Goal: Browse casually: Explore the website without a specific task or goal

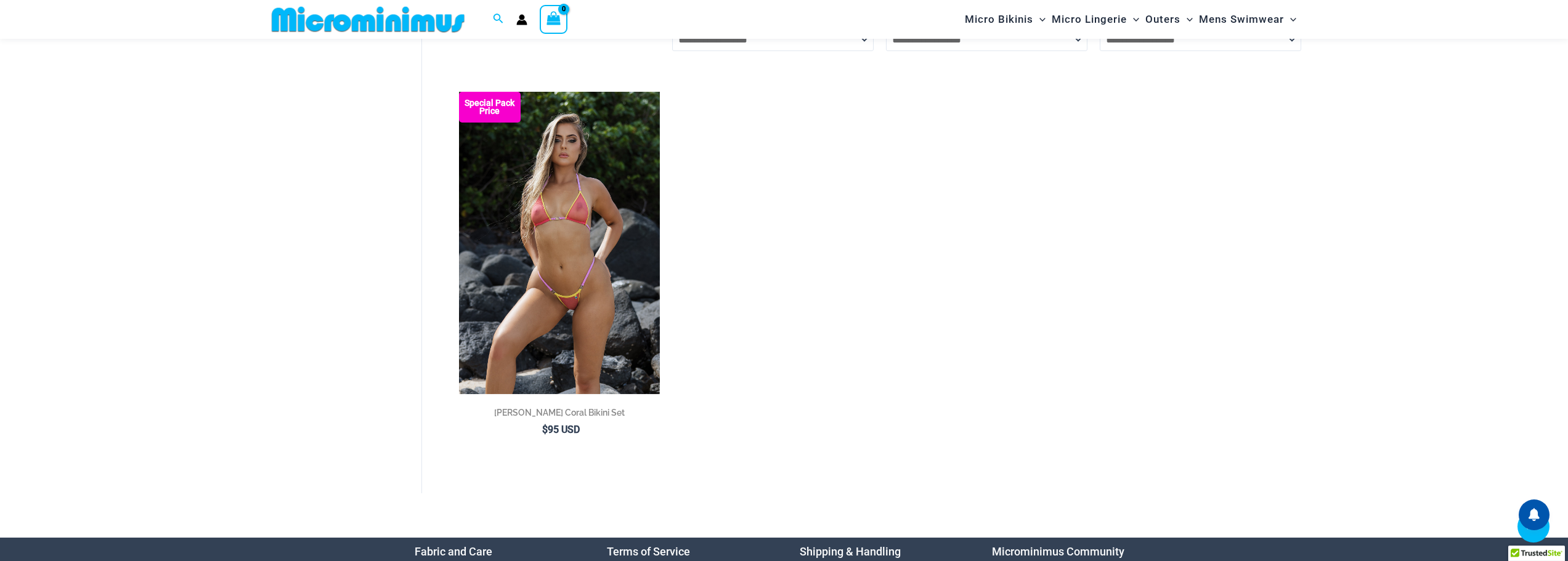
scroll to position [2180, 0]
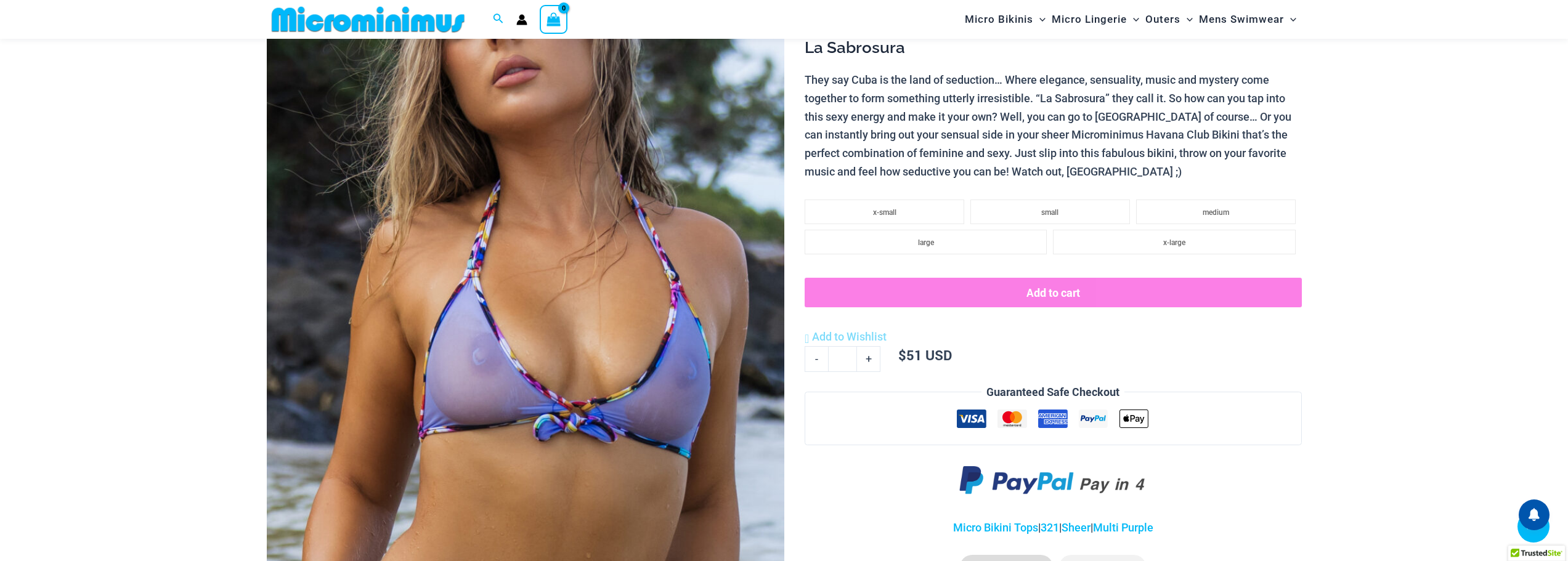
scroll to position [297, 0]
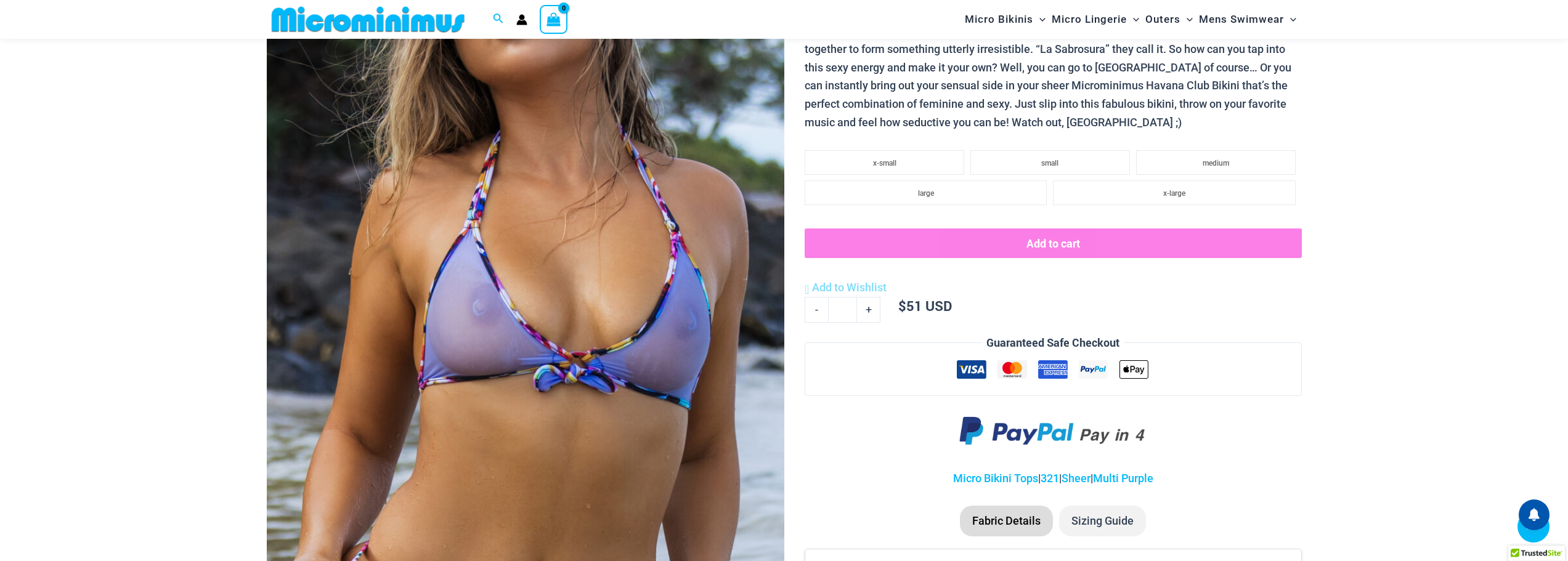
click at [594, 303] on img at bounding box center [526, 203] width 518 height 776
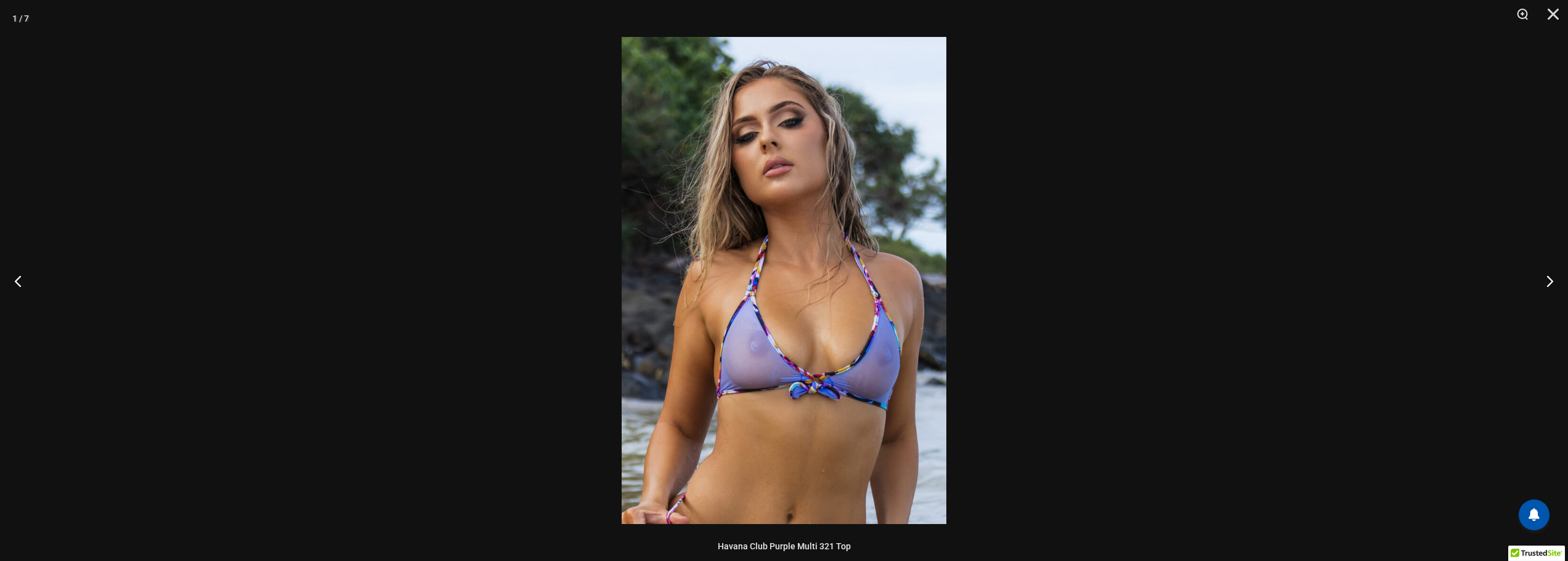
click at [730, 310] on img at bounding box center [784, 280] width 325 height 487
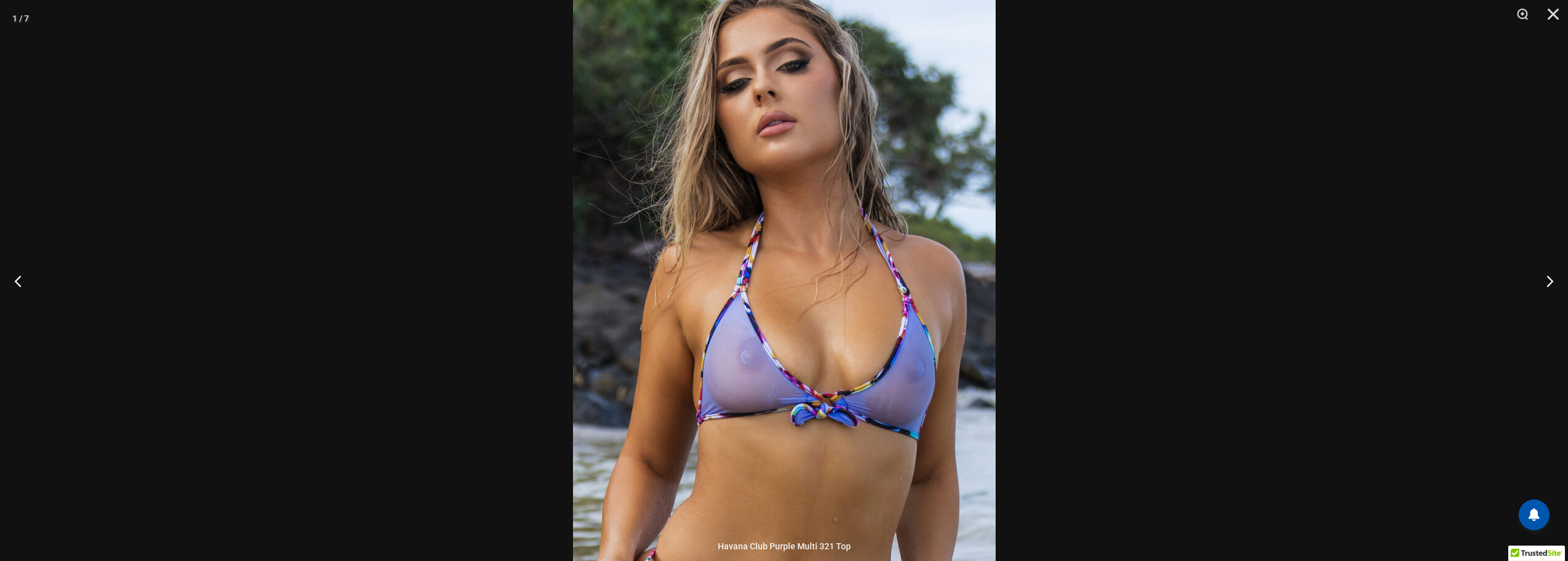
click at [838, 311] on img at bounding box center [784, 272] width 423 height 635
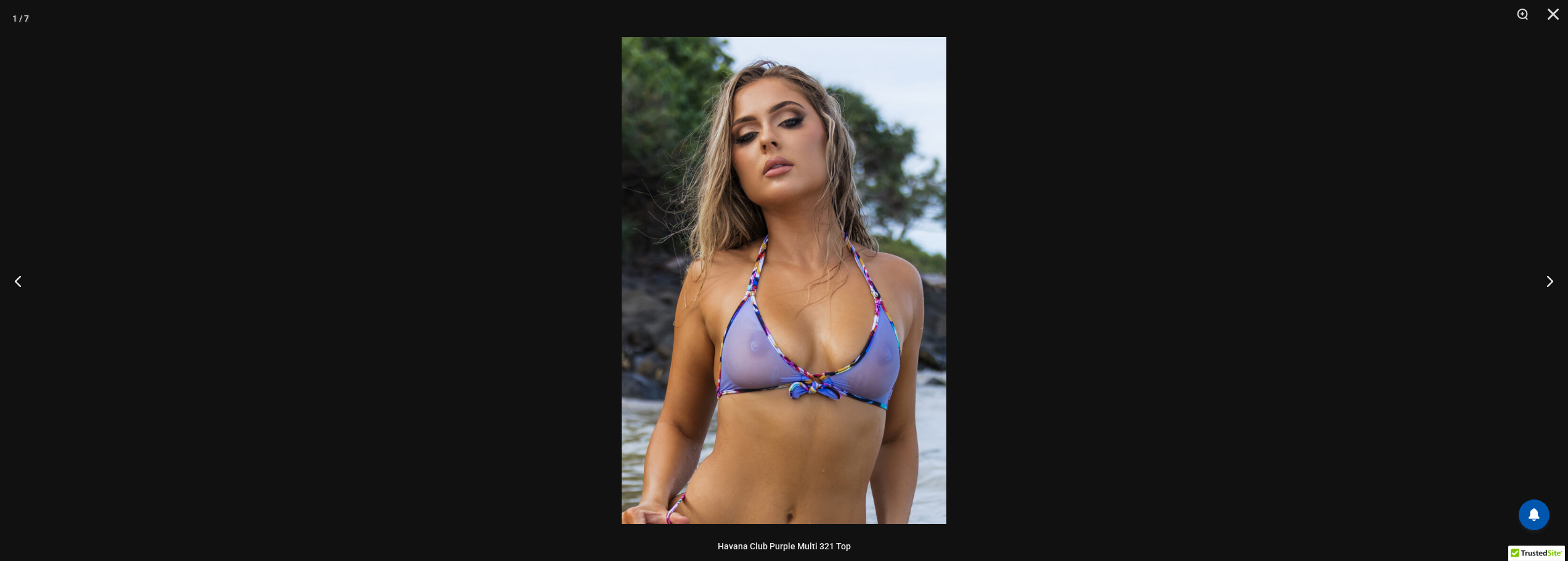
click at [843, 310] on img at bounding box center [784, 280] width 325 height 487
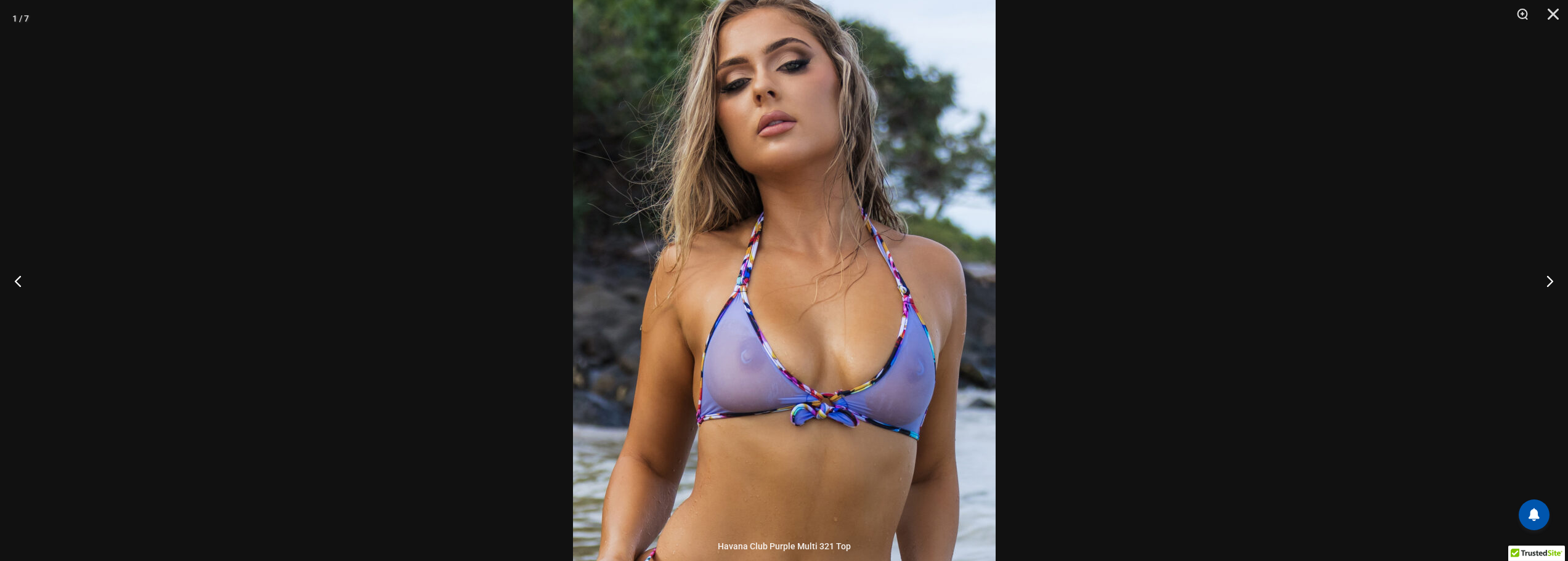
click at [1319, 238] on div at bounding box center [784, 280] width 1568 height 561
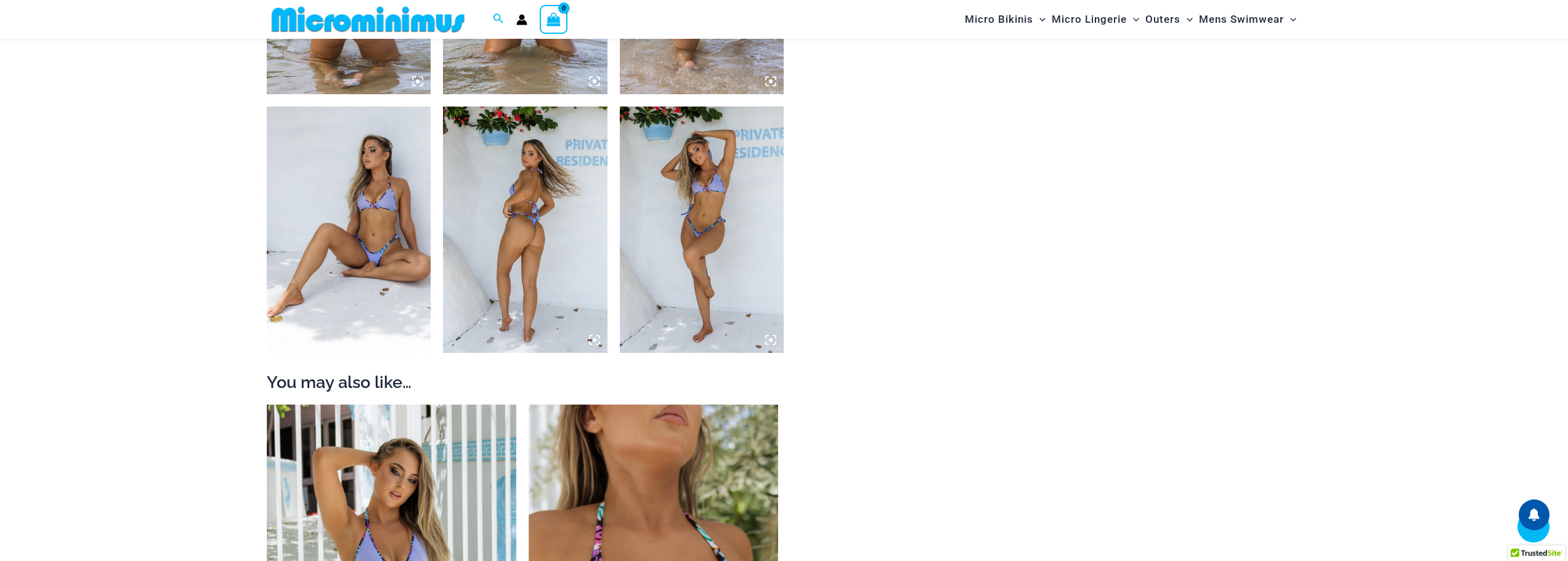
scroll to position [1036, 0]
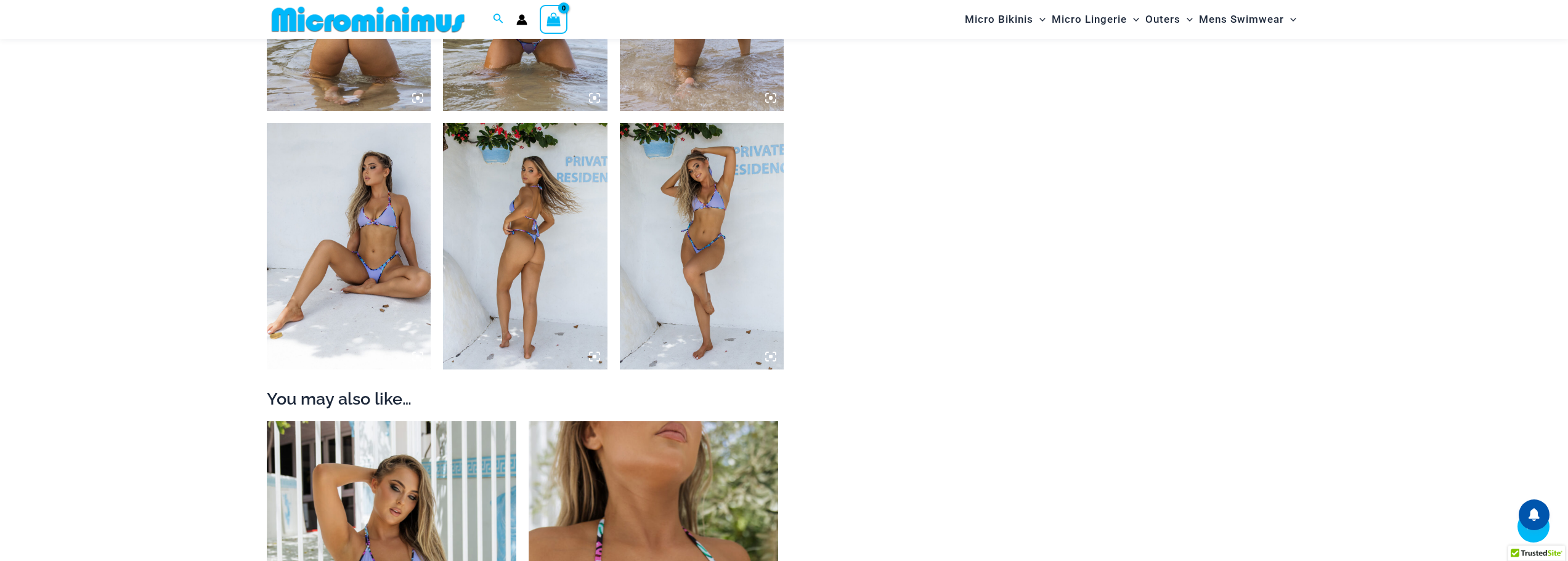
click at [584, 198] on img at bounding box center [525, 246] width 164 height 247
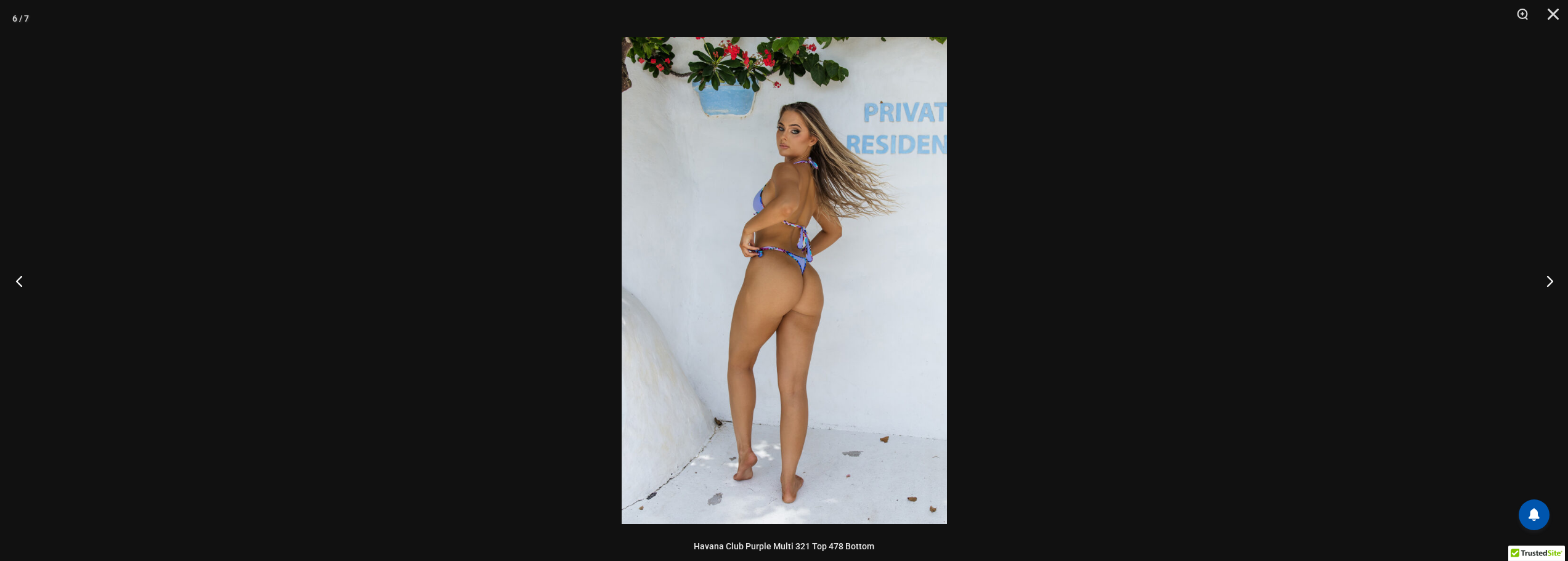
click at [21, 284] on button "Previous" at bounding box center [23, 280] width 46 height 61
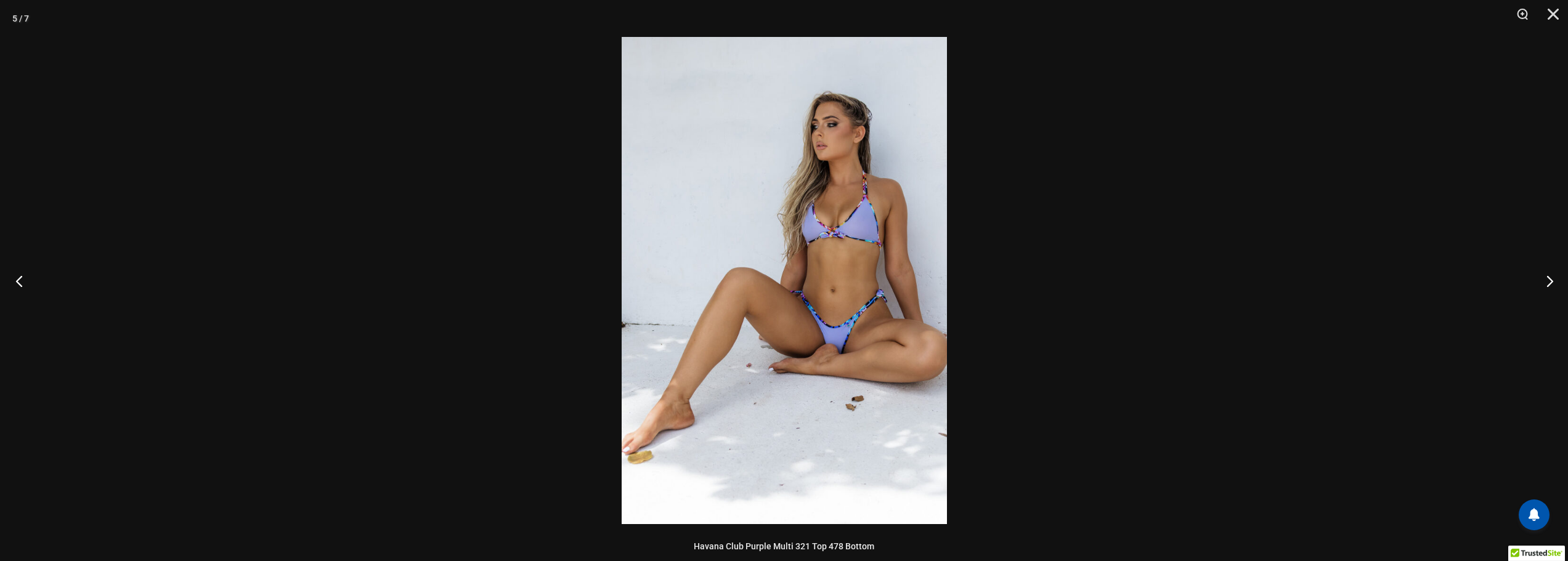
click at [21, 284] on button "Previous" at bounding box center [23, 280] width 46 height 61
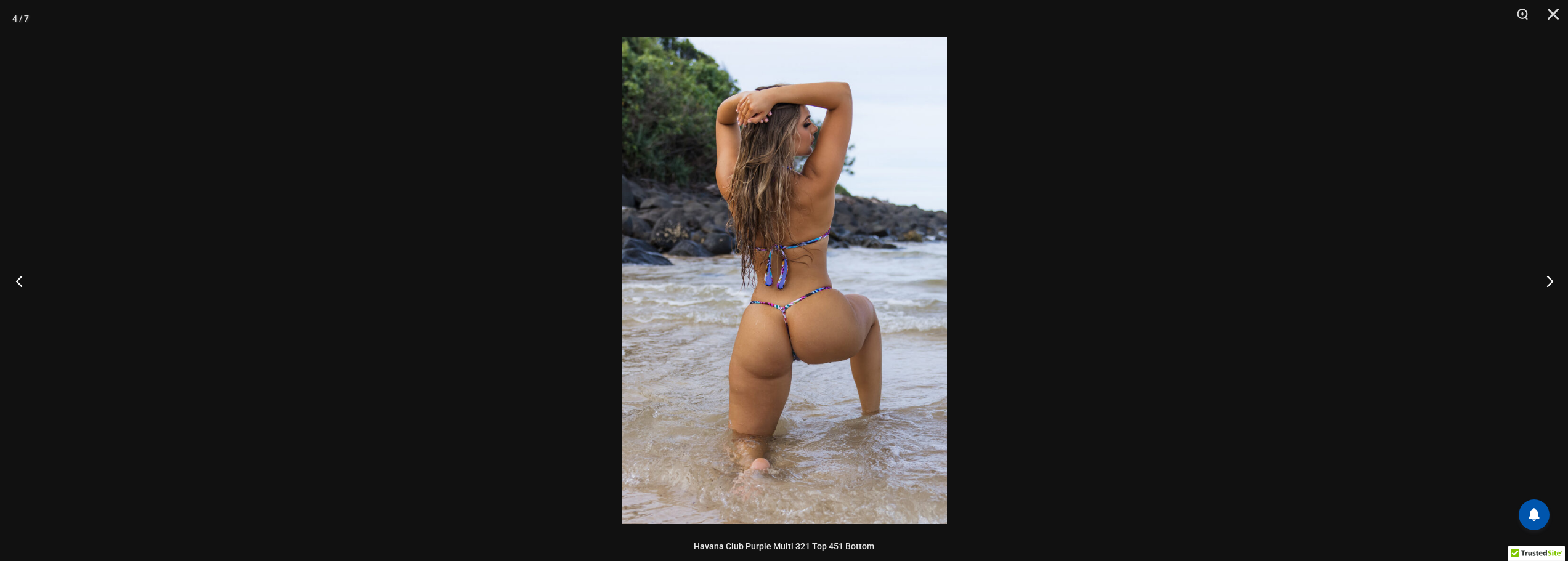
click at [21, 284] on button "Previous" at bounding box center [23, 280] width 46 height 61
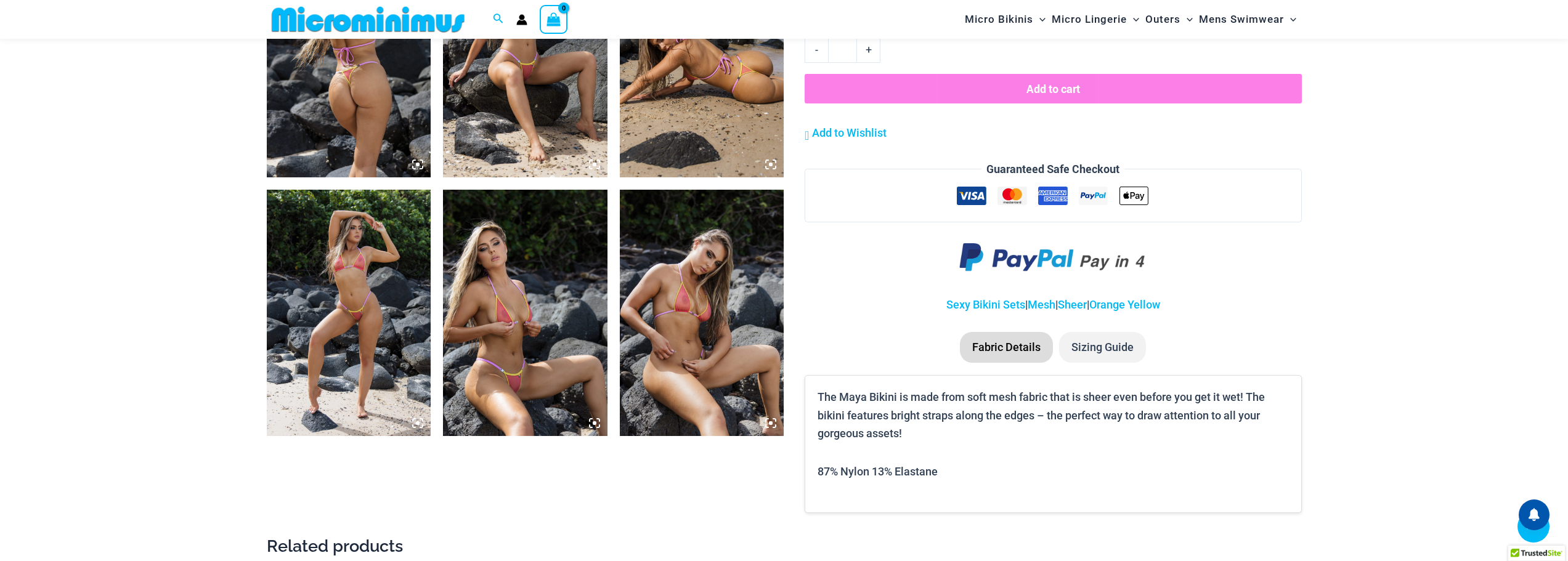
scroll to position [974, 0]
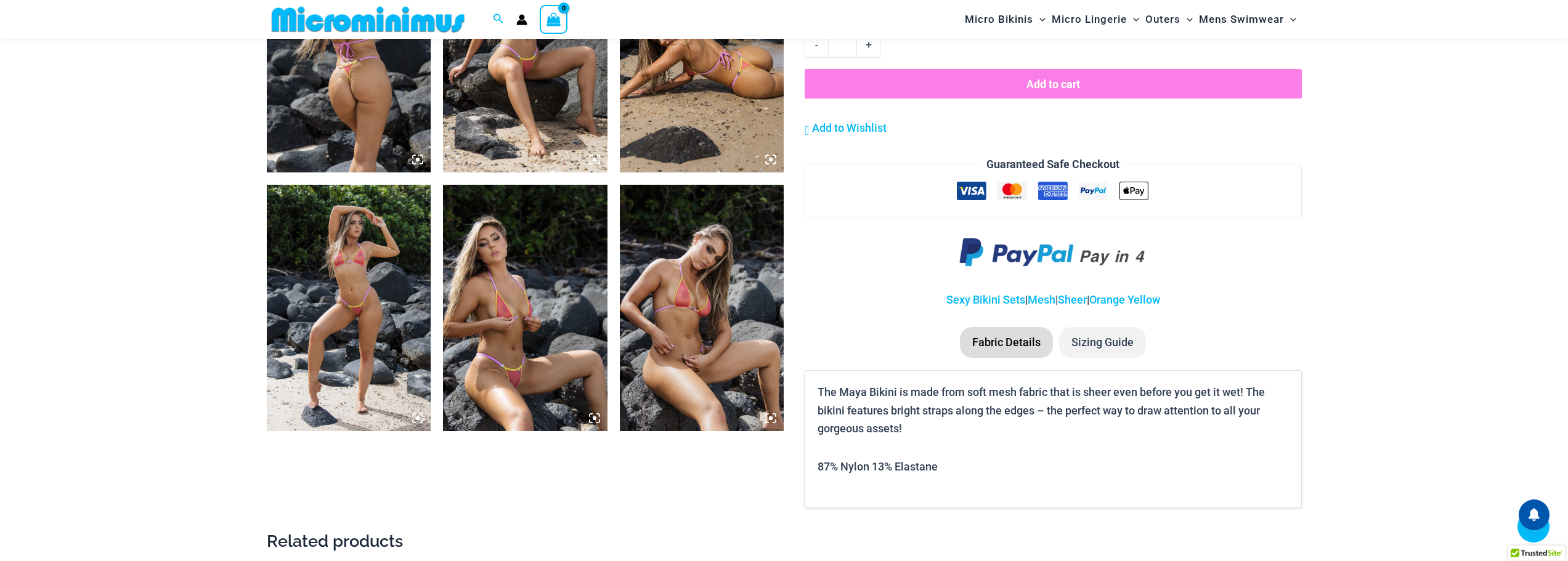
click at [537, 298] on img at bounding box center [525, 308] width 164 height 247
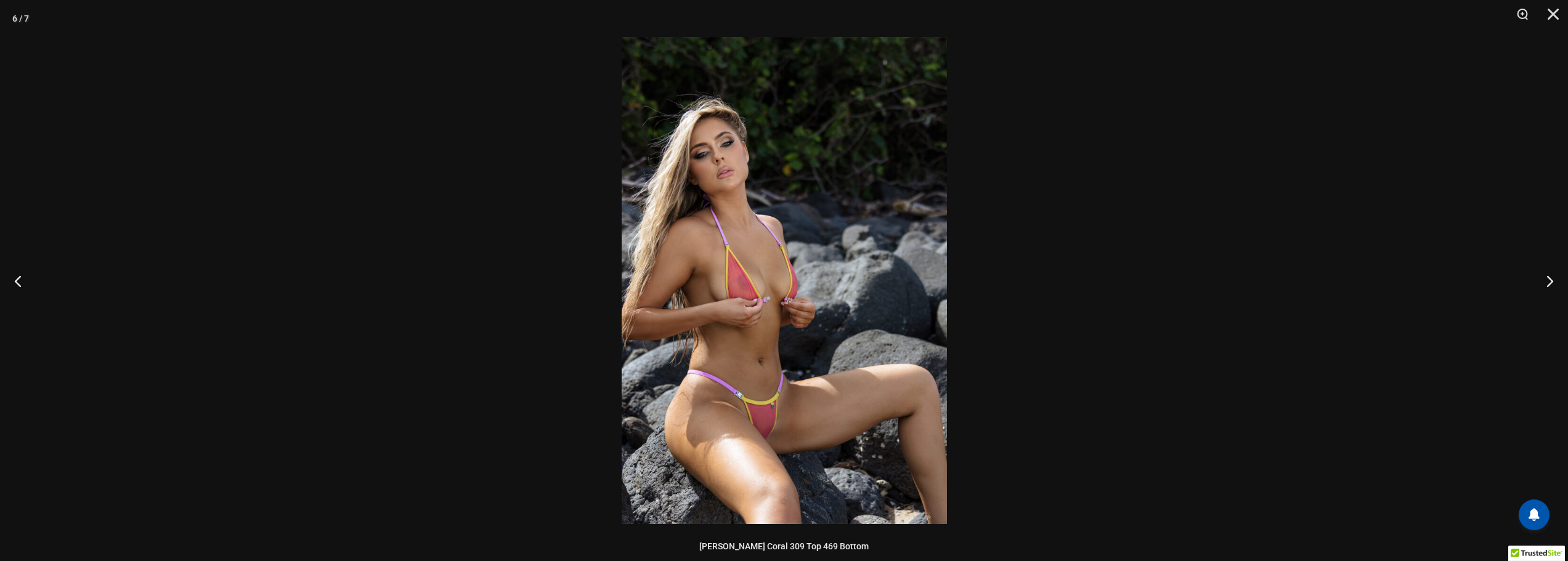
click at [721, 289] on img at bounding box center [784, 280] width 325 height 487
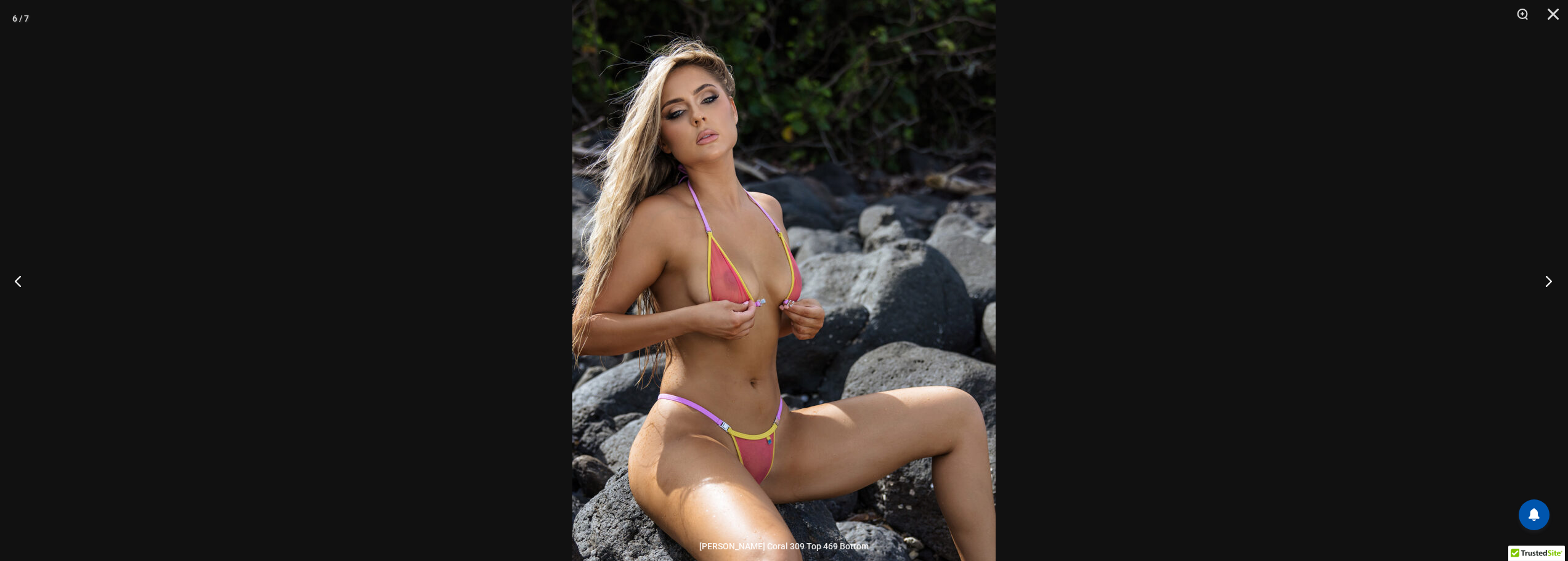
click at [1546, 280] on button "Next" at bounding box center [1545, 280] width 46 height 61
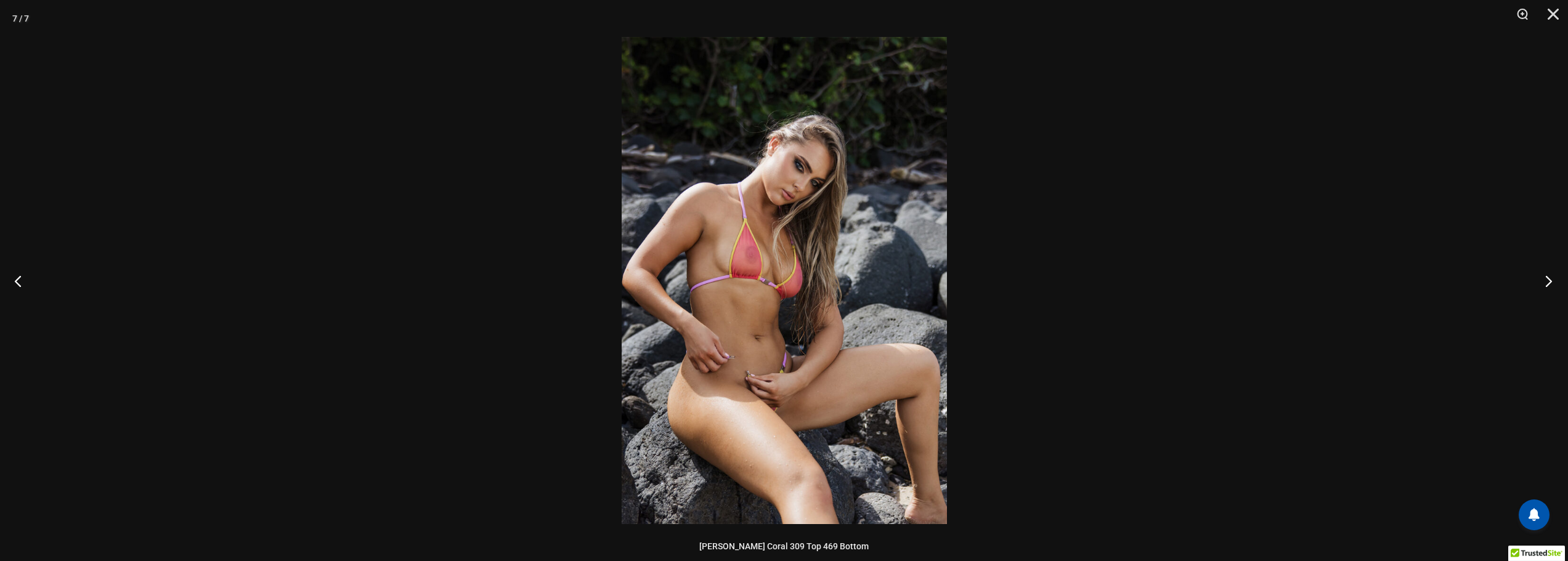
click at [1546, 280] on button "Next" at bounding box center [1545, 280] width 46 height 61
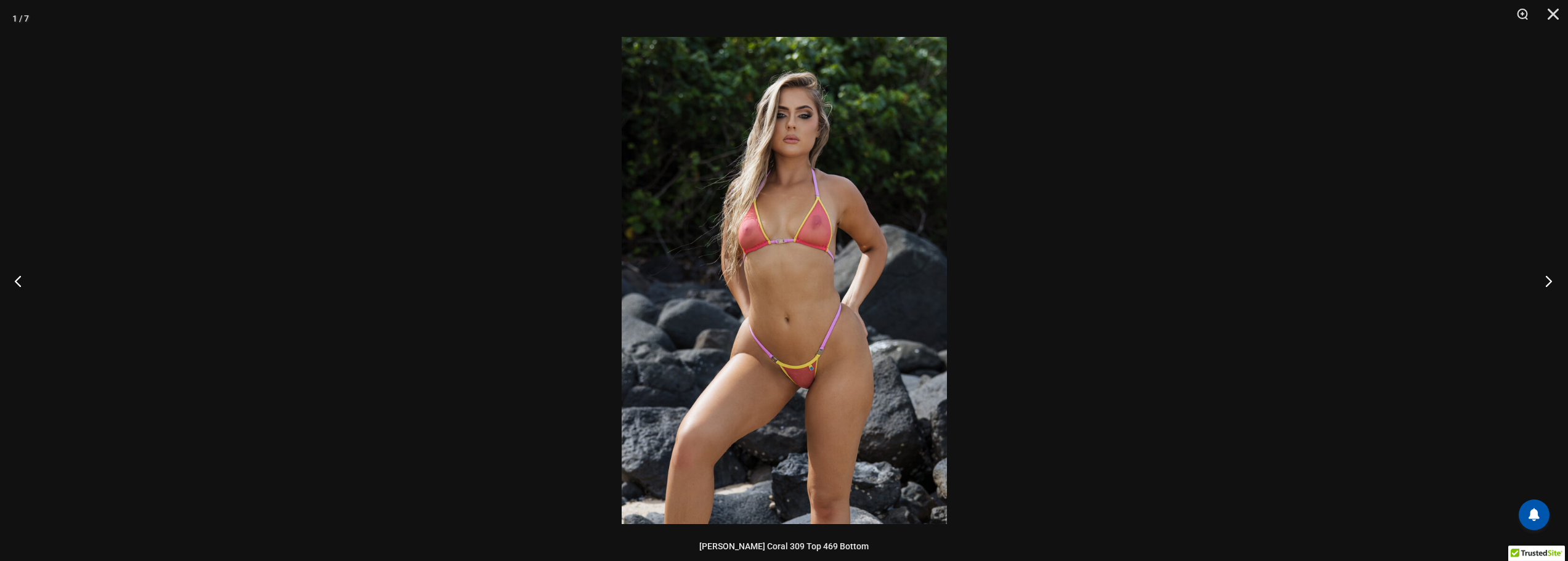
click at [1546, 280] on button "Next" at bounding box center [1545, 280] width 46 height 61
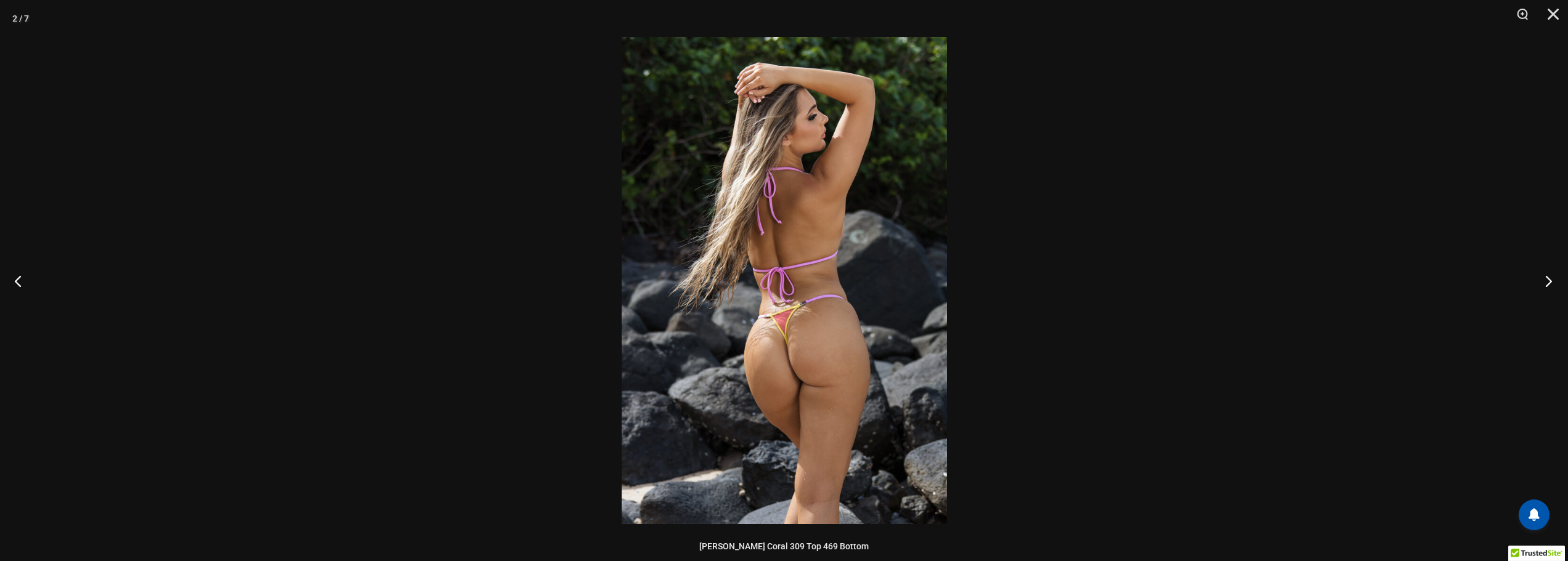
click at [1546, 280] on button "Next" at bounding box center [1545, 280] width 46 height 61
